Goal: Obtain resource: Download file/media

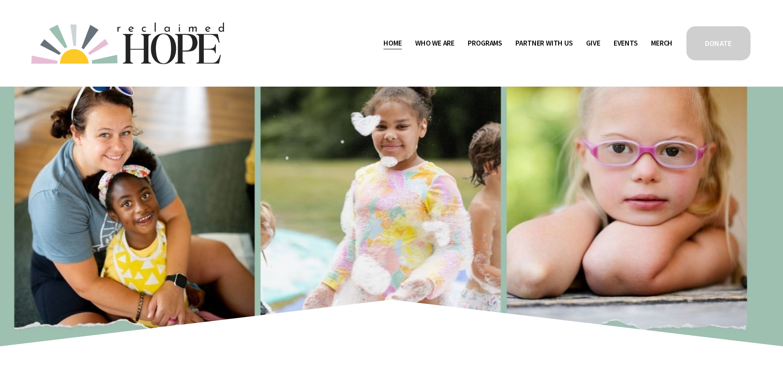
click at [0, 0] on span "Public Documents" at bounding box center [0, 0] width 0 height 0
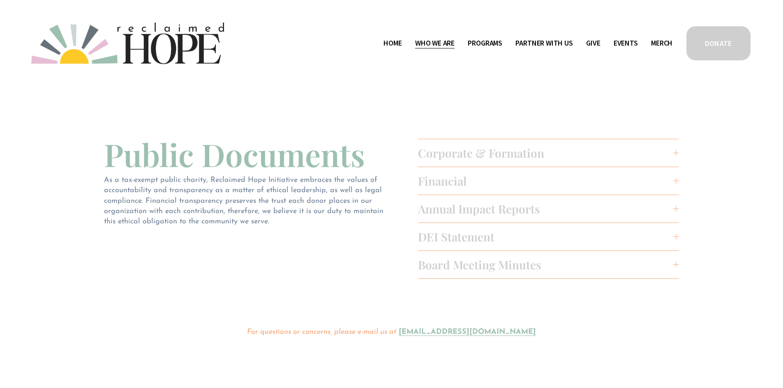
click at [538, 171] on button "Financial" at bounding box center [548, 181] width 261 height 28
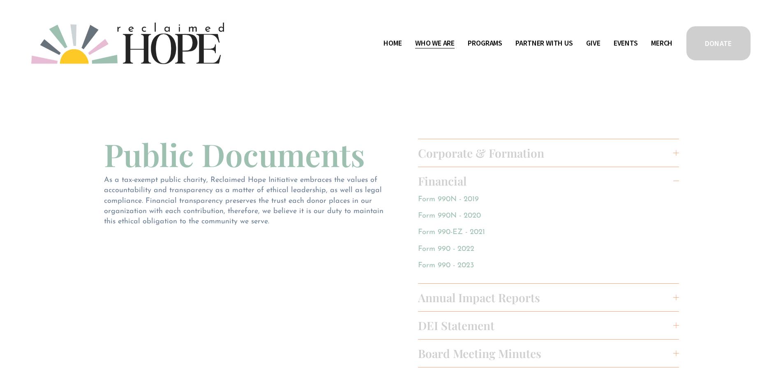
click at [504, 154] on span "Corporate & Formation" at bounding box center [546, 153] width 256 height 15
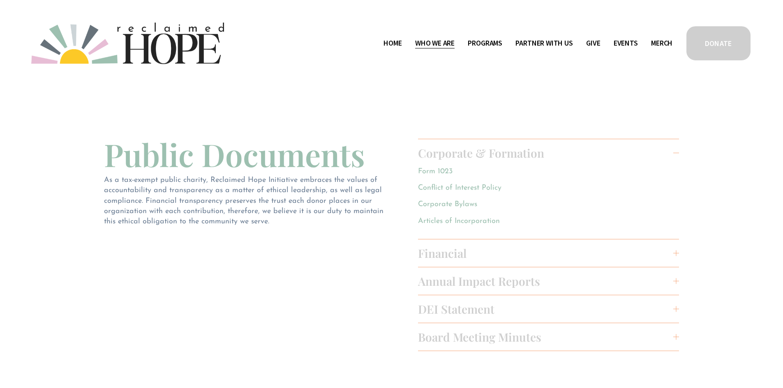
click at [437, 170] on link "Form 1023" at bounding box center [435, 171] width 35 height 7
click at [448, 222] on link "Articles of Incorporation" at bounding box center [459, 221] width 82 height 7
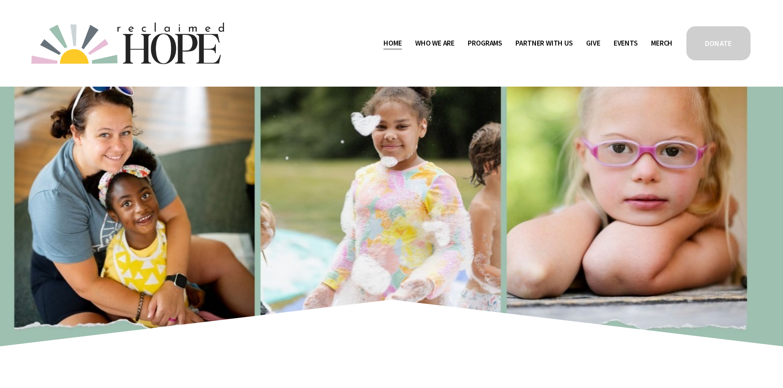
click at [0, 0] on span "Public Documents" at bounding box center [0, 0] width 0 height 0
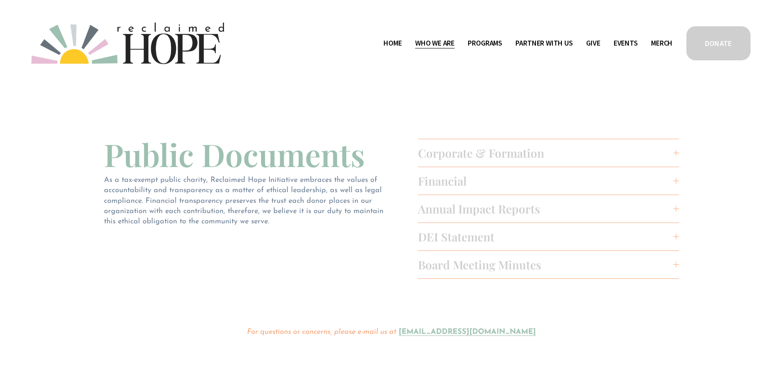
click at [676, 177] on button "Financial" at bounding box center [548, 181] width 261 height 28
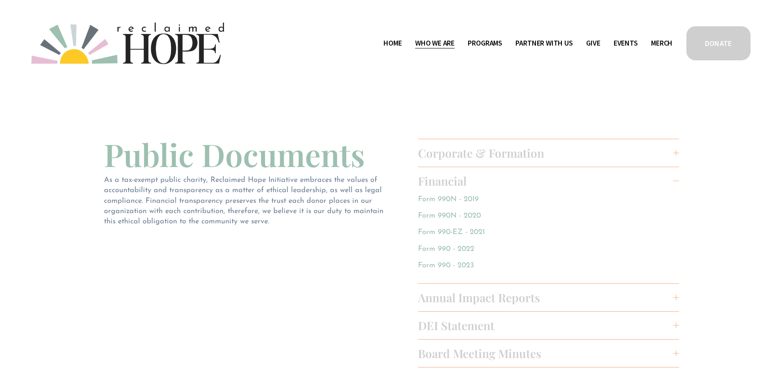
click at [449, 264] on link "Form 990 - 2023" at bounding box center [446, 265] width 56 height 7
click at [503, 148] on span "Corporate & Formation" at bounding box center [546, 153] width 256 height 15
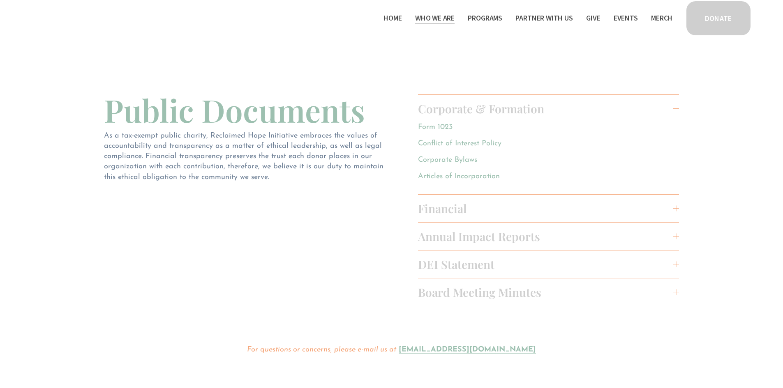
scroll to position [41, 0]
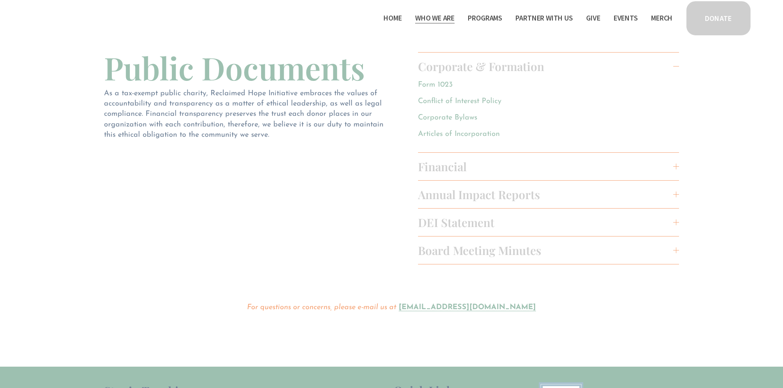
click at [479, 135] on link "Articles of Incorporation" at bounding box center [459, 134] width 82 height 7
